Goal: Transaction & Acquisition: Purchase product/service

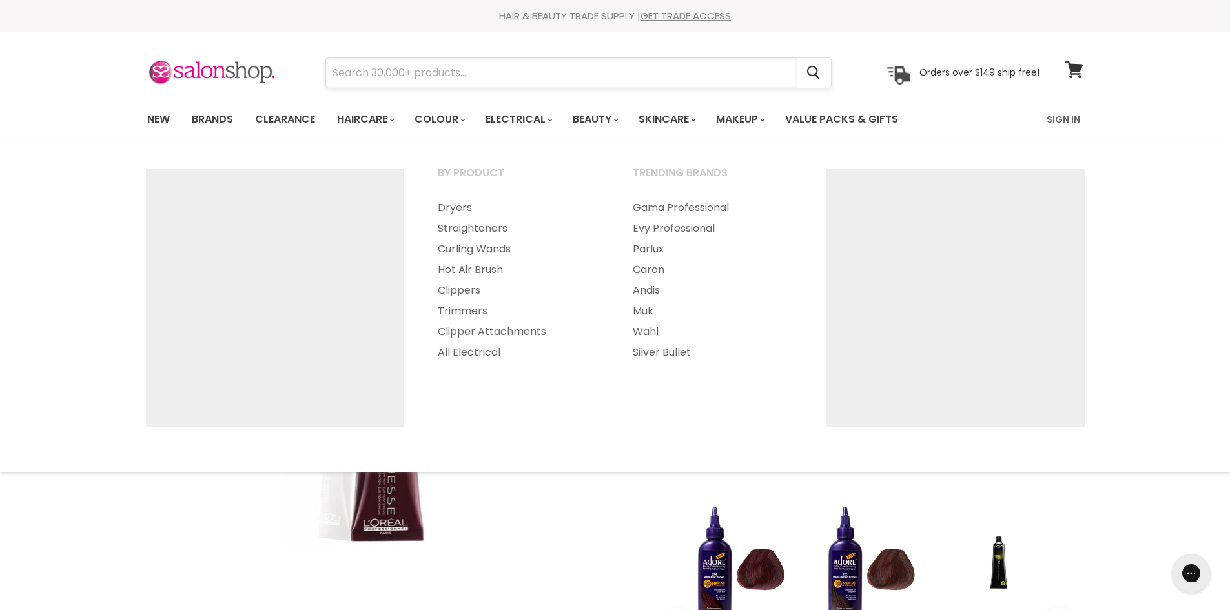
click at [428, 85] on input "Search" at bounding box center [561, 73] width 471 height 30
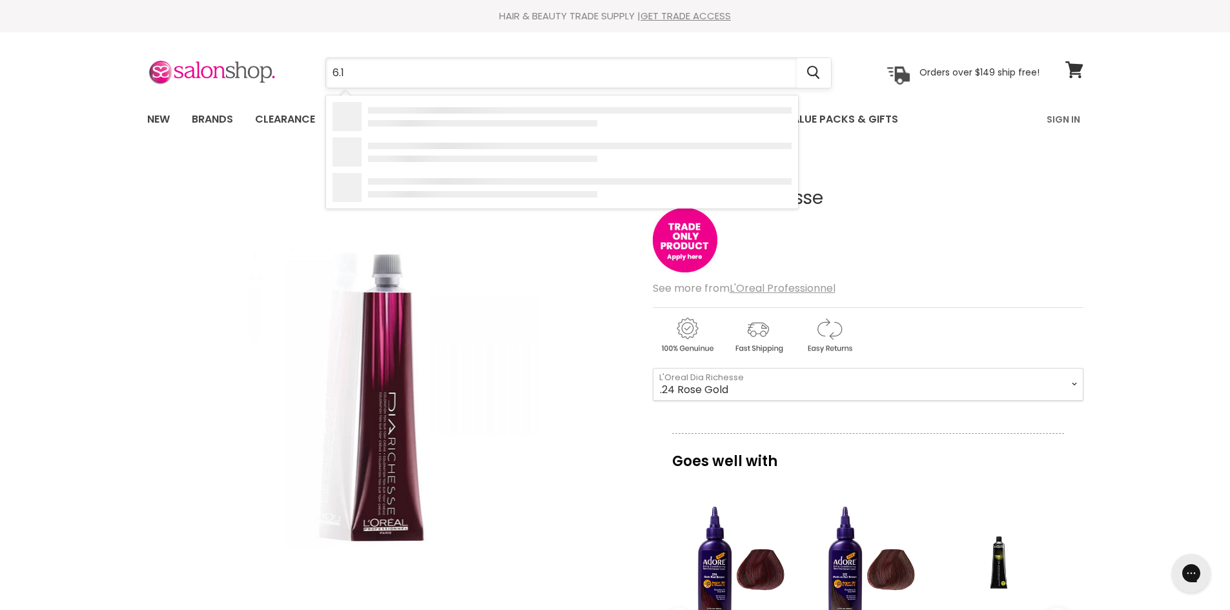
type input "6.13"
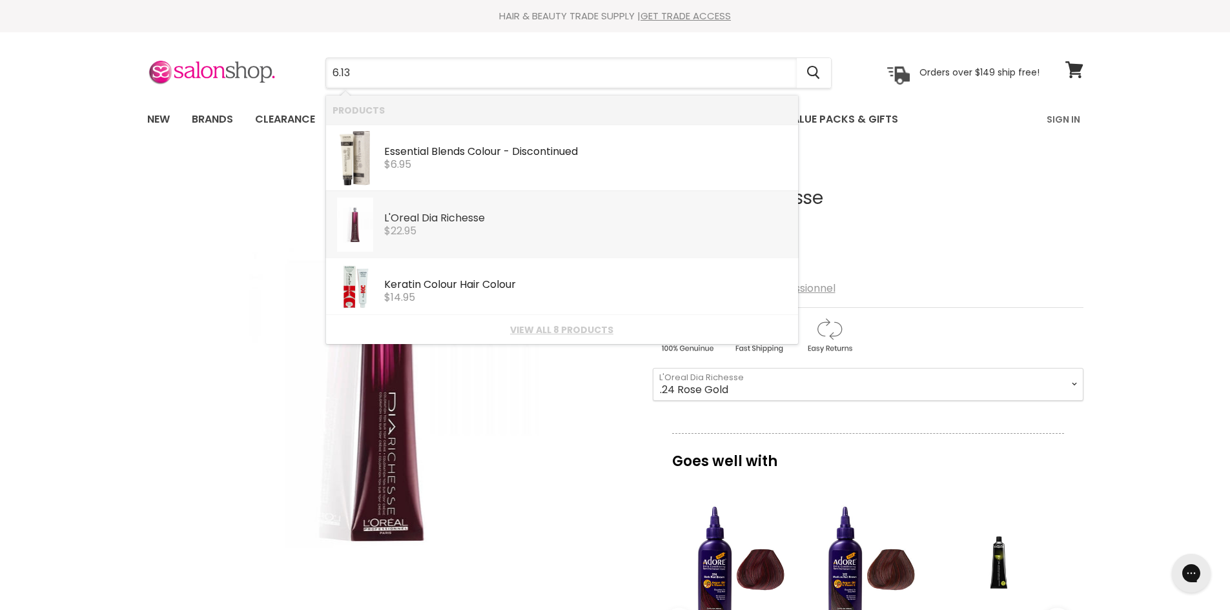
click at [436, 233] on div "$22.95" at bounding box center [588, 231] width 408 height 12
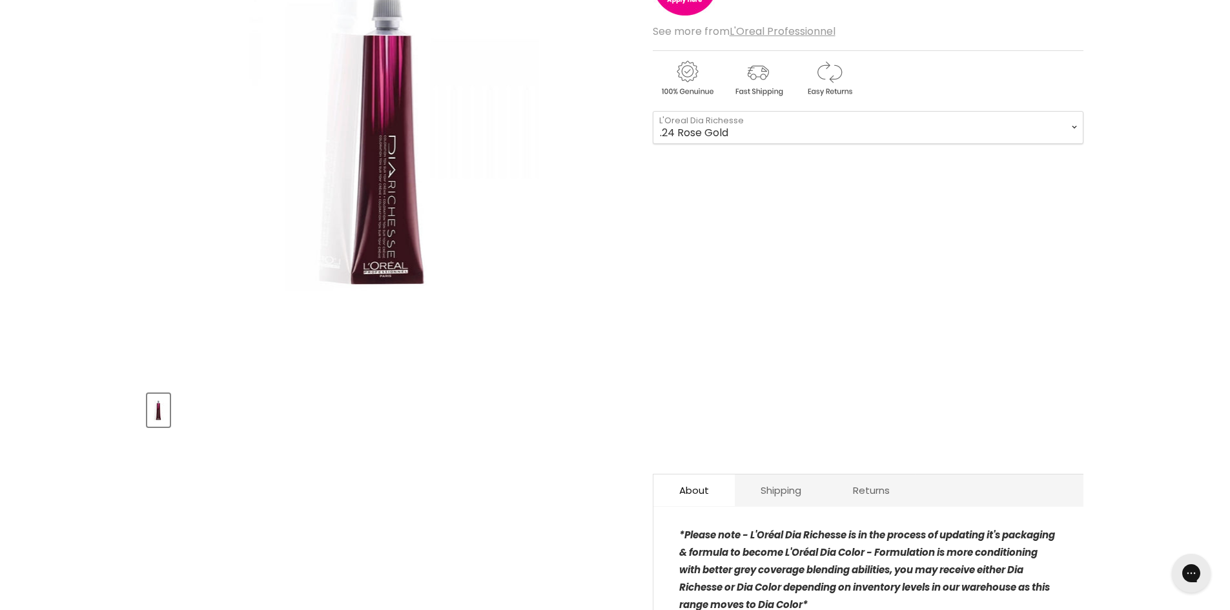
scroll to position [258, 0]
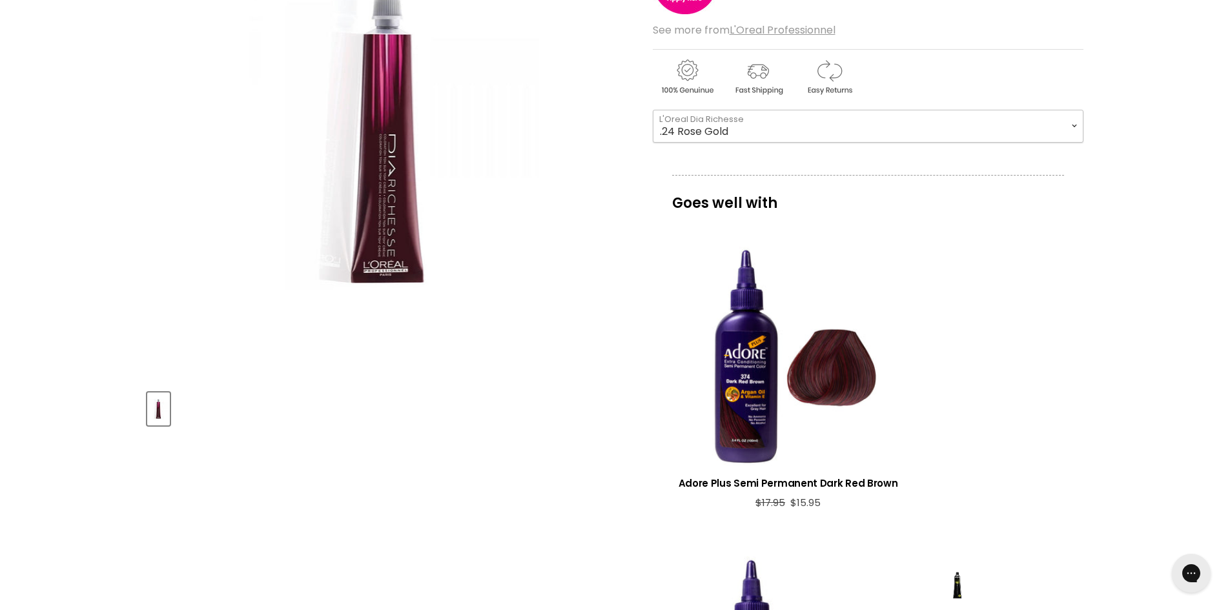
click at [678, 127] on select ".24 Rose Gold .20 Purple Shimmer Clear 1 3 4 4.15 4.20 4.62 4.8 5 5.01 5.12 5.1…" at bounding box center [868, 126] width 431 height 32
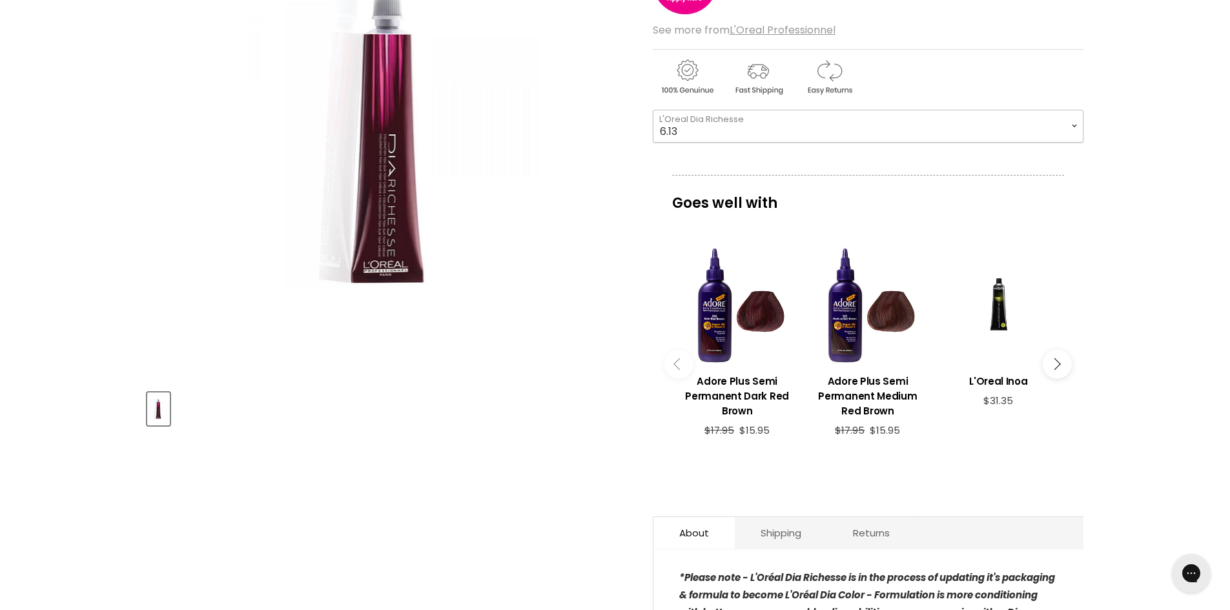
click at [653, 110] on select ".24 Rose Gold .20 Purple Shimmer Clear 1 3 4 4.15 4.20 4.62 4.8 5 5.01 5.12 5.1…" at bounding box center [868, 126] width 431 height 32
select select "6.13"
